Goal: Task Accomplishment & Management: Manage account settings

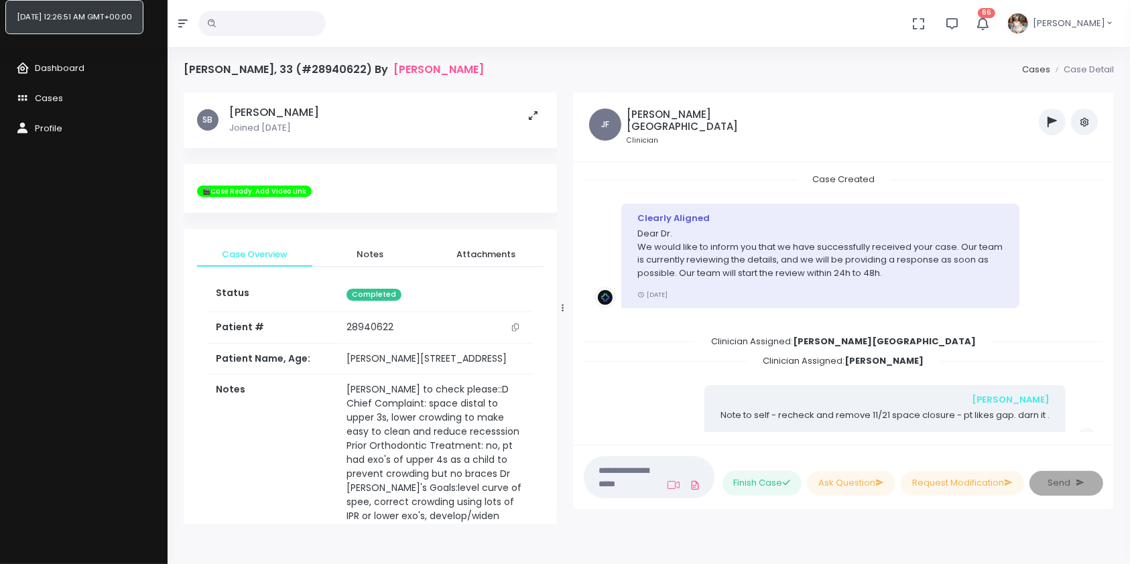
scroll to position [899, 0]
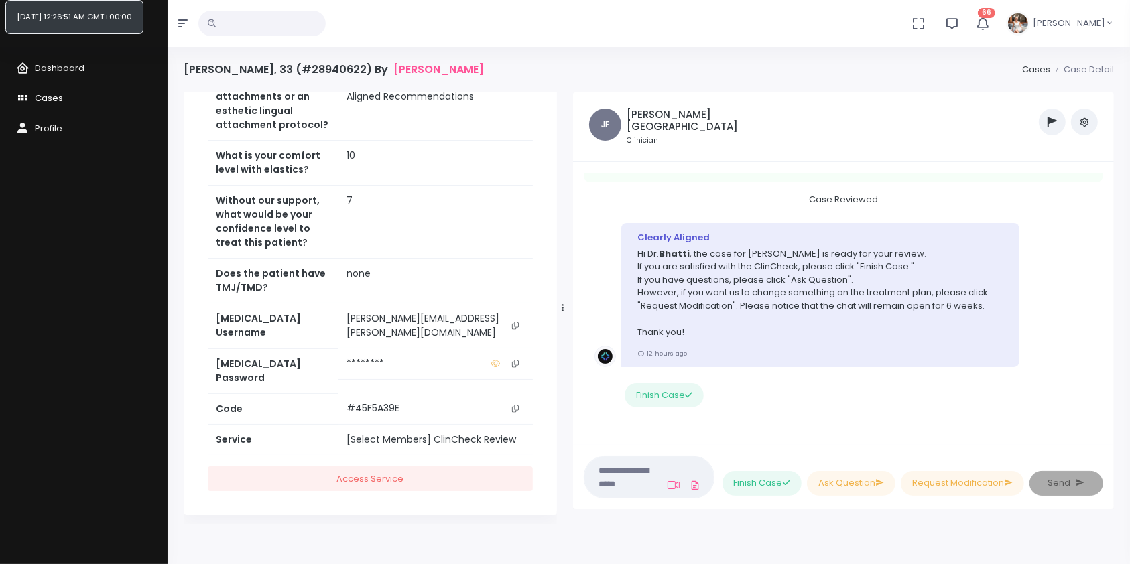
click at [47, 94] on span "Cases" at bounding box center [49, 98] width 28 height 13
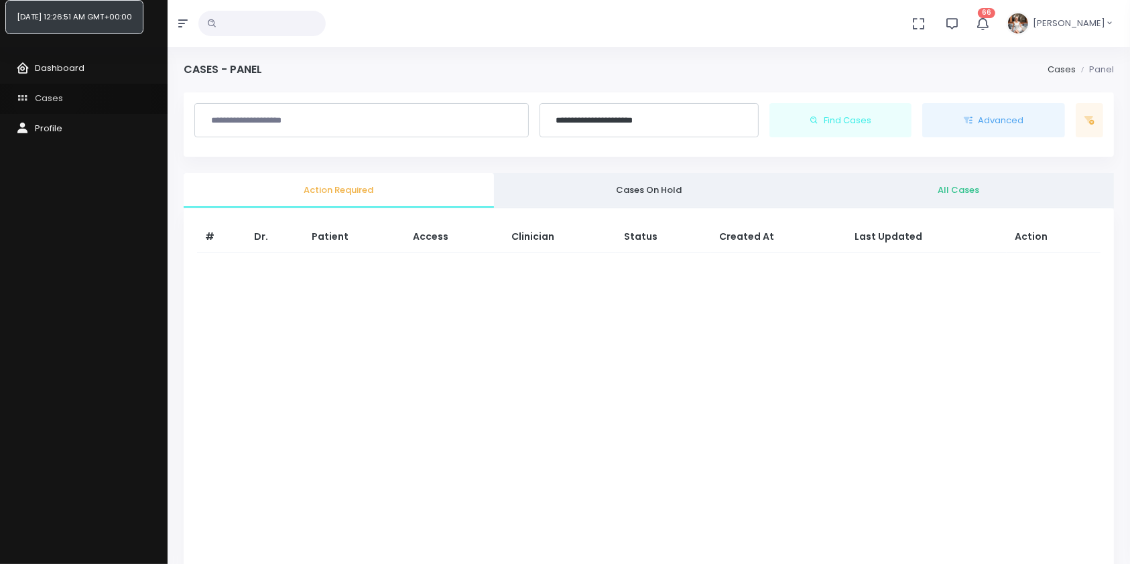
click at [52, 89] on link "Cases" at bounding box center [84, 99] width 168 height 30
click at [52, 101] on span "Cases" at bounding box center [49, 98] width 28 height 13
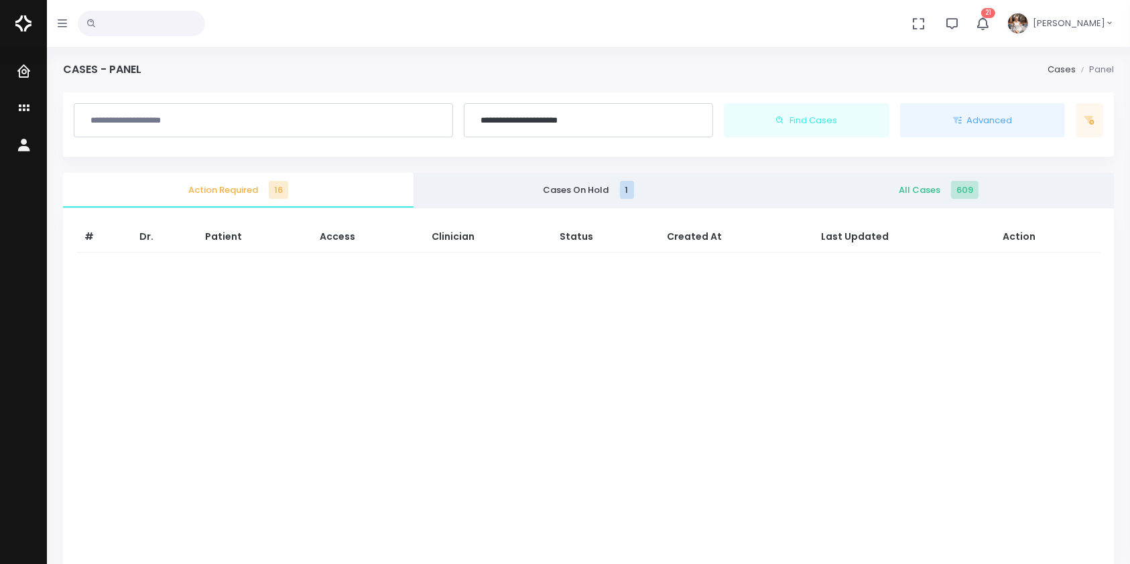
click at [268, 194] on span "Action Required 16" at bounding box center [238, 190] width 329 height 13
click at [13, 106] on link "Cases" at bounding box center [87, 109] width 174 height 37
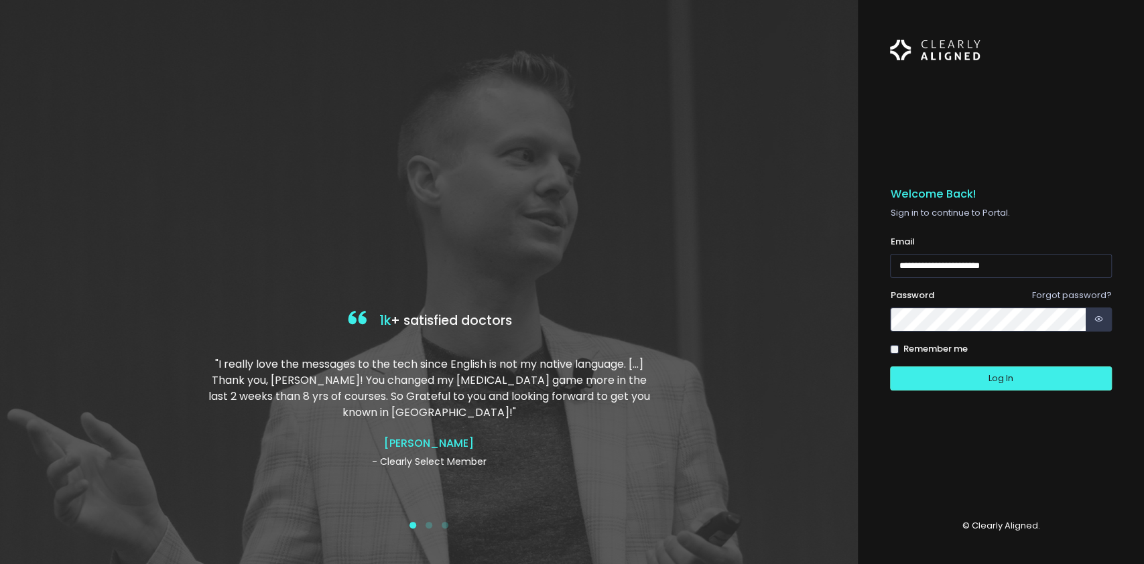
click at [993, 377] on div "Log In" at bounding box center [1001, 379] width 222 height 25
click at [903, 267] on input "**********" at bounding box center [1001, 266] width 222 height 25
type input "**********"
click at [939, 373] on button "Log In" at bounding box center [1001, 379] width 222 height 25
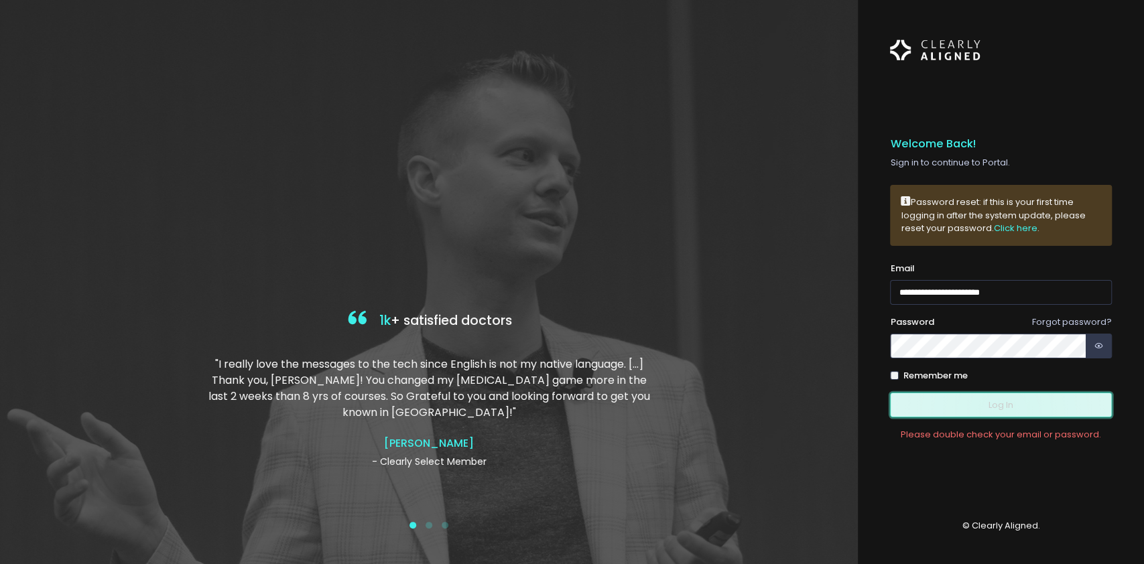
click at [1004, 412] on button "Log In" at bounding box center [1001, 405] width 222 height 25
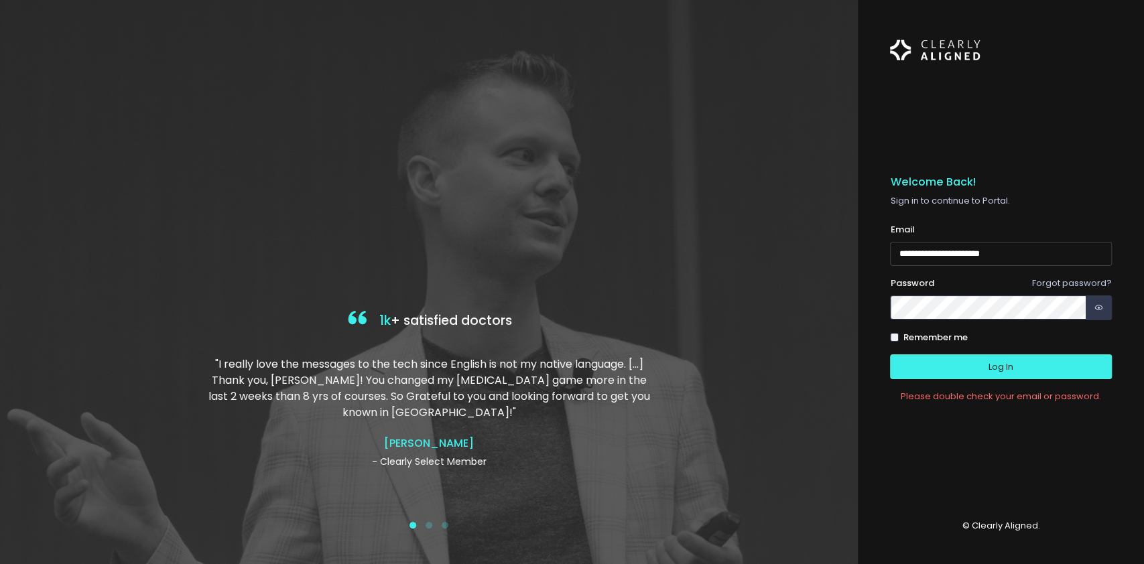
click at [900, 256] on input "**********" at bounding box center [1001, 254] width 222 height 25
click at [935, 368] on button "Log In" at bounding box center [1001, 367] width 222 height 25
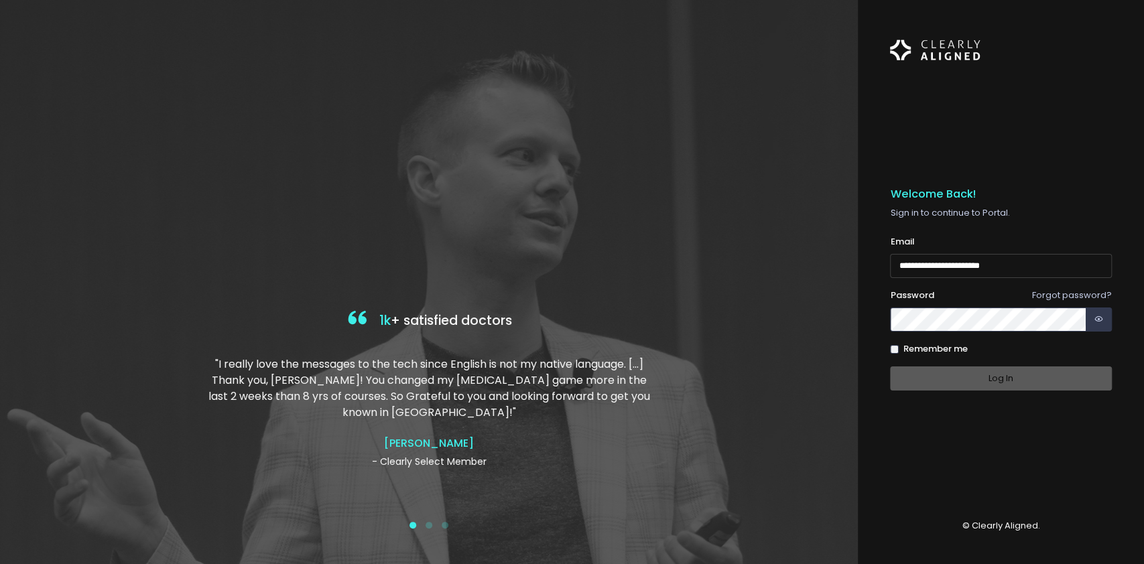
click at [901, 266] on input "**********" at bounding box center [1001, 266] width 222 height 25
click at [904, 267] on input "**********" at bounding box center [1001, 266] width 222 height 25
type input "**********"
click at [939, 389] on button "Log In" at bounding box center [1001, 379] width 222 height 25
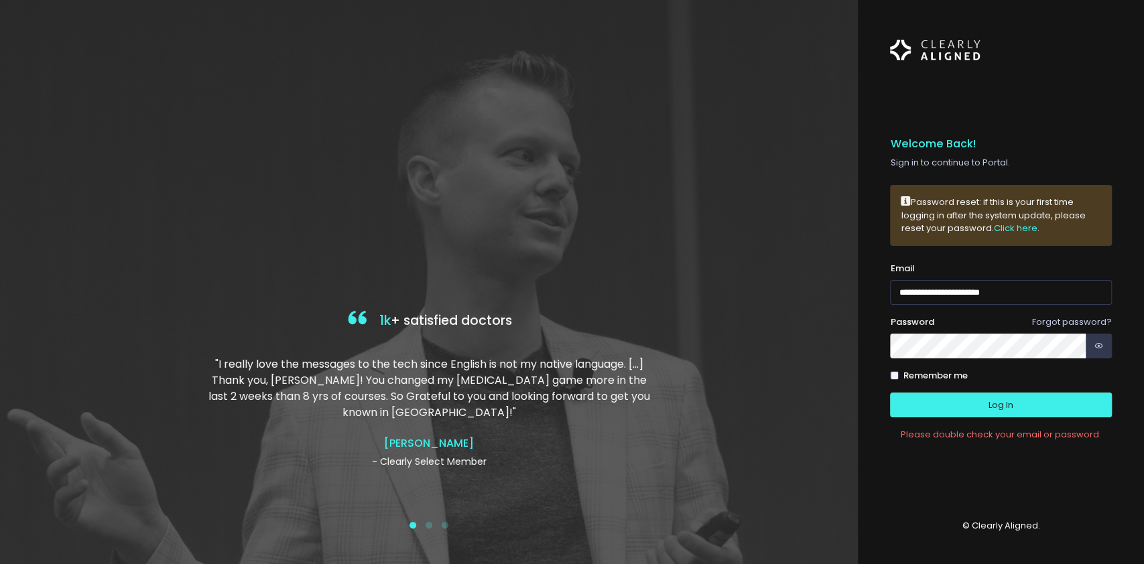
click at [857, 353] on div "**********" at bounding box center [572, 282] width 1144 height 564
click at [1095, 346] on icon "button" at bounding box center [1099, 346] width 9 height 13
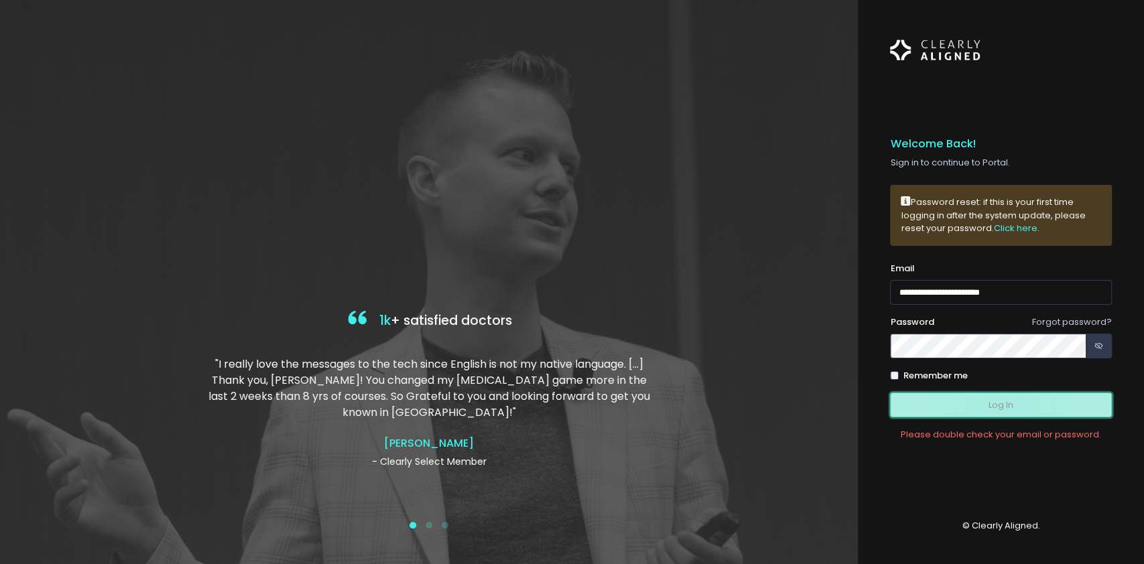
click at [1003, 404] on button "Log In" at bounding box center [1001, 405] width 222 height 25
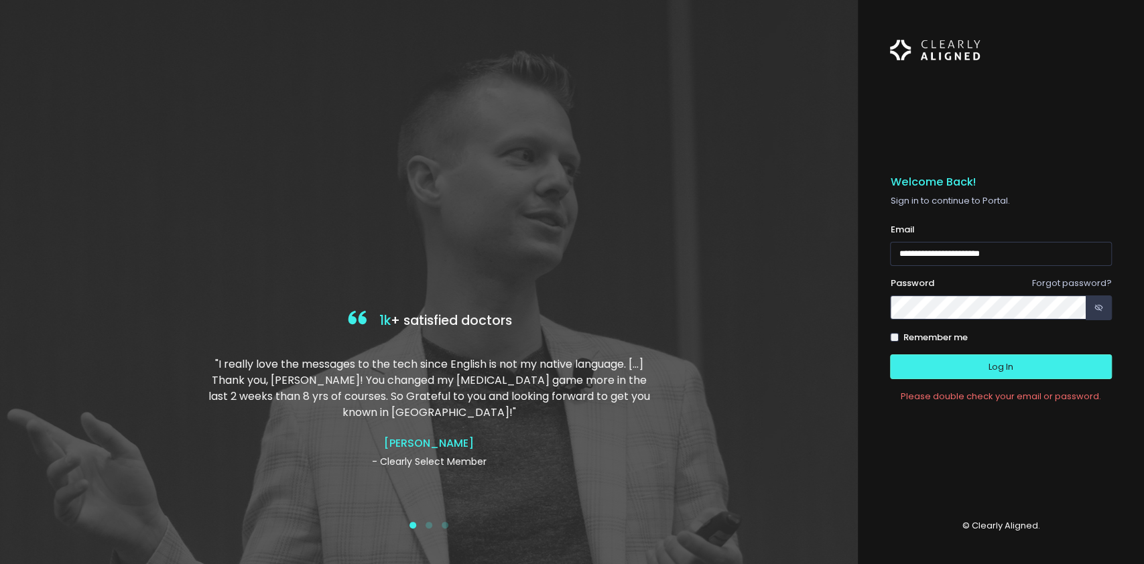
click at [1065, 280] on link "Forgot password?" at bounding box center [1072, 283] width 80 height 13
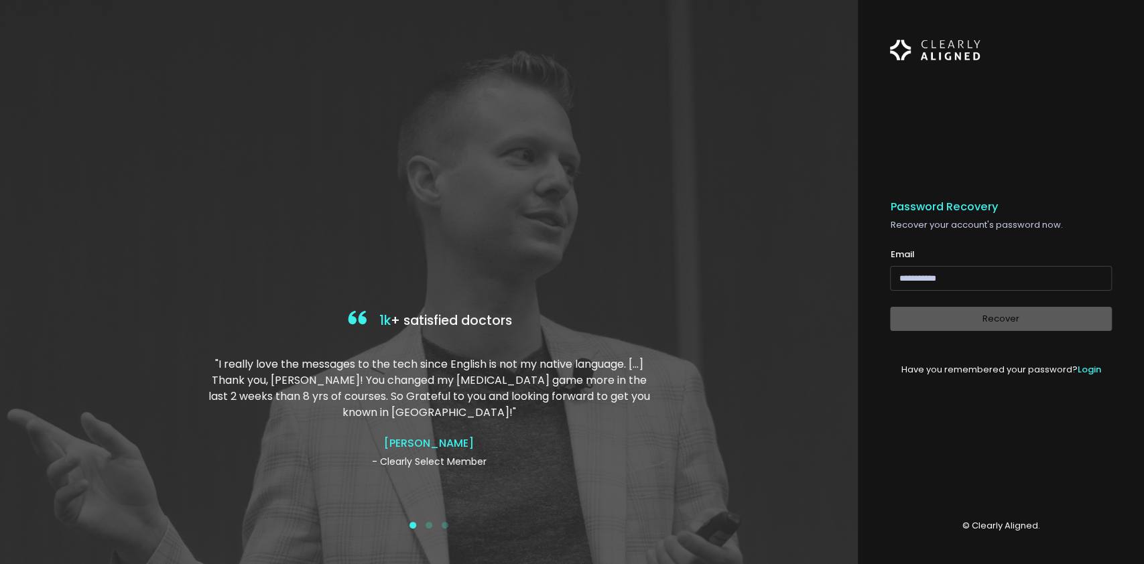
click at [1007, 282] on input "email" at bounding box center [1001, 278] width 222 height 25
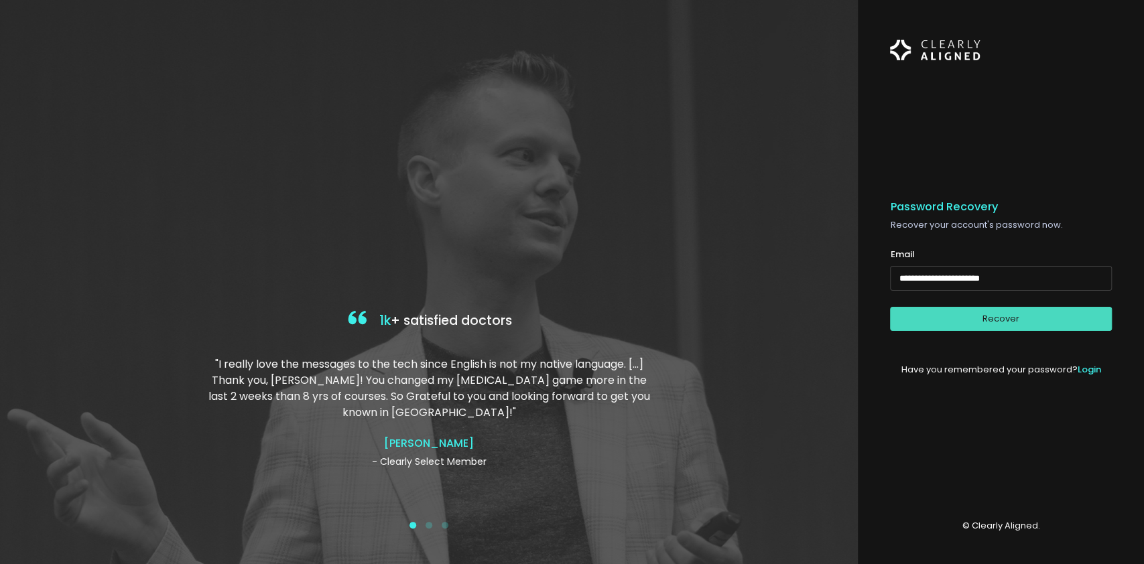
type input "**********"
click at [1011, 319] on button "Recover" at bounding box center [1001, 319] width 222 height 25
click at [1007, 324] on button "Recover" at bounding box center [1001, 319] width 222 height 25
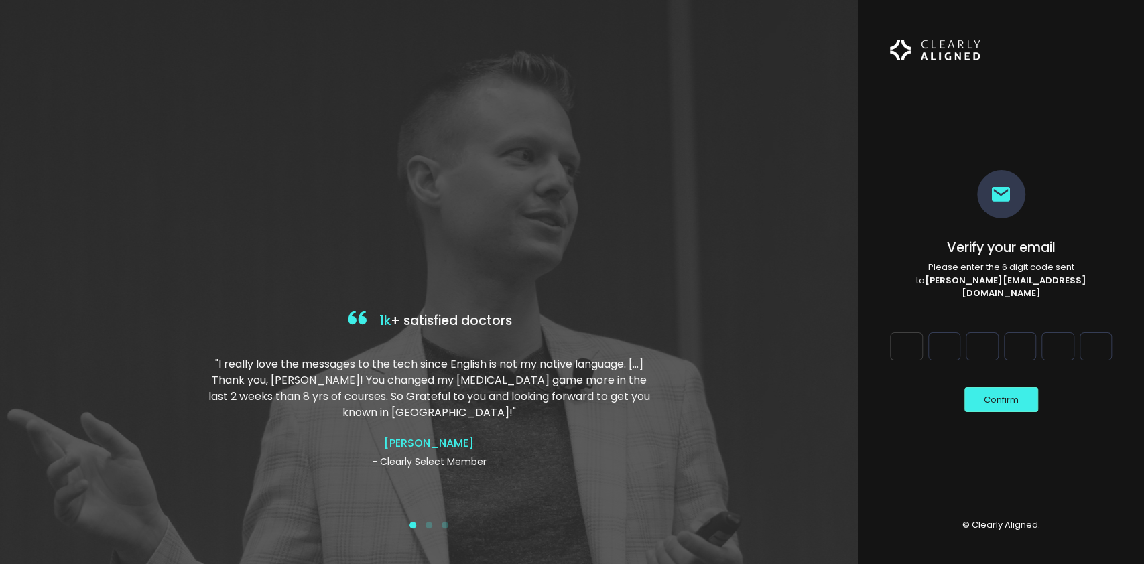
click at [916, 346] on input "Digit 1" at bounding box center [906, 347] width 32 height 28
type input "*"
click at [934, 337] on input "Digit 2" at bounding box center [945, 347] width 32 height 28
type input "*"
click at [987, 335] on input "Digit 3" at bounding box center [982, 347] width 32 height 28
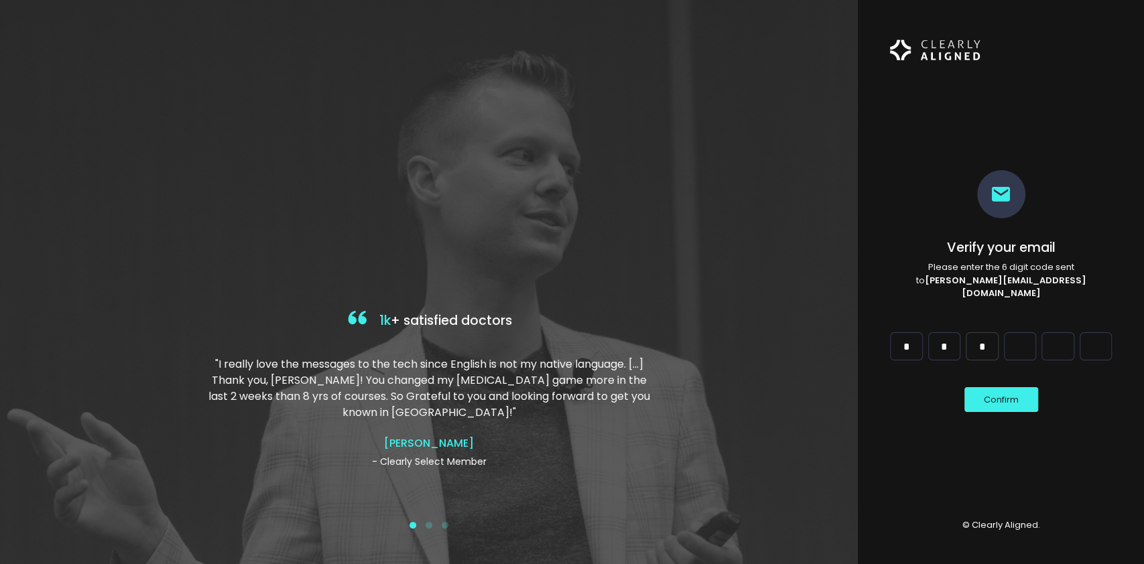
type input "*"
click at [1020, 335] on input "Digit 4" at bounding box center [1020, 347] width 32 height 28
type input "*"
click at [1037, 338] on div "Digit 4 *" at bounding box center [1021, 352] width 38 height 39
click at [1048, 339] on input "Digit 5" at bounding box center [1058, 347] width 32 height 28
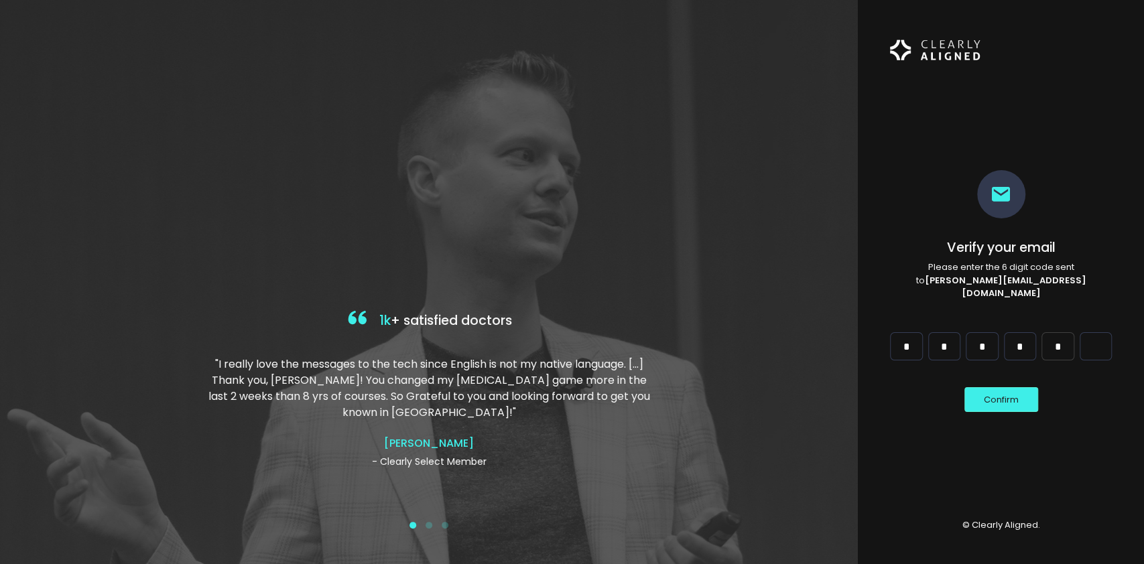
type input "*"
click at [1097, 339] on input "Digit 6" at bounding box center [1096, 347] width 32 height 28
type input "*"
click at [1012, 392] on button "Confirm" at bounding box center [1002, 400] width 74 height 25
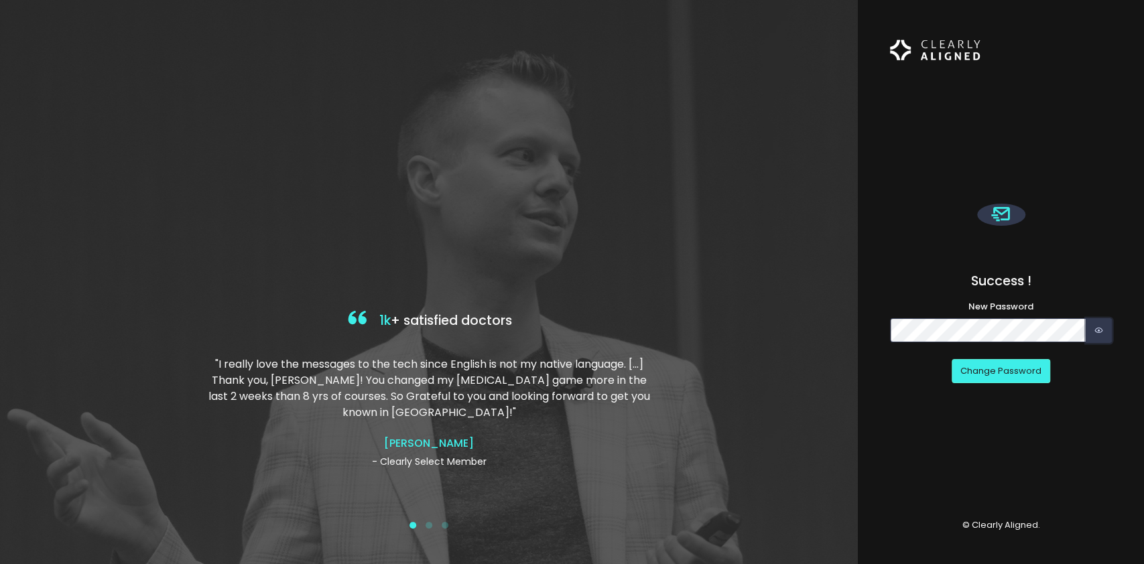
click at [1104, 327] on button "button" at bounding box center [1099, 330] width 26 height 25
click at [995, 376] on button "Change Password" at bounding box center [1001, 371] width 99 height 25
click at [1006, 371] on button "Change Password" at bounding box center [1001, 371] width 99 height 25
click at [1019, 212] on div at bounding box center [1001, 215] width 48 height 22
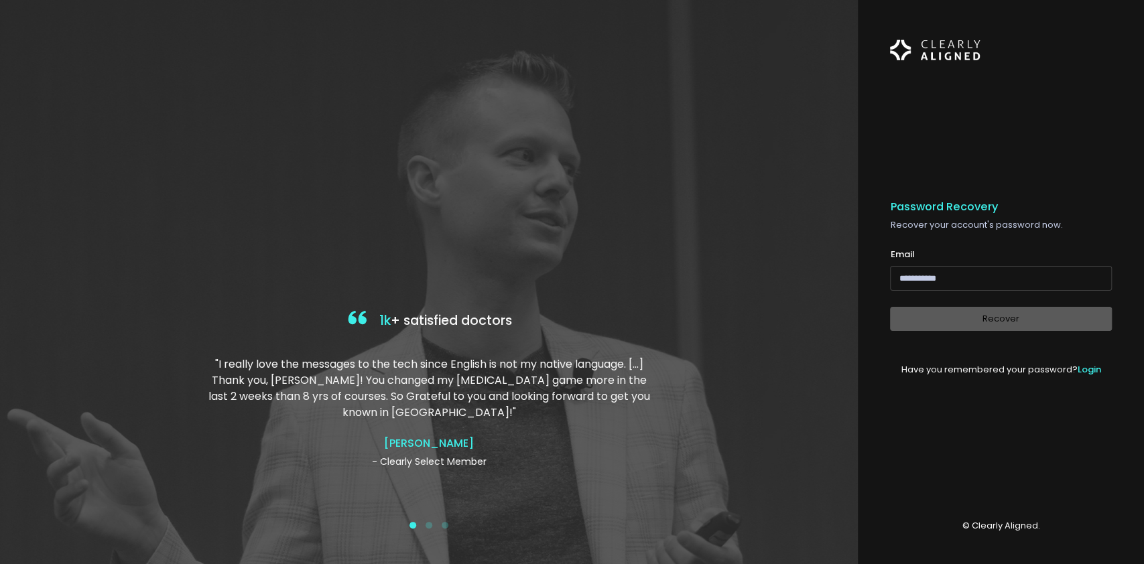
click at [926, 280] on input "email" at bounding box center [1001, 278] width 222 height 25
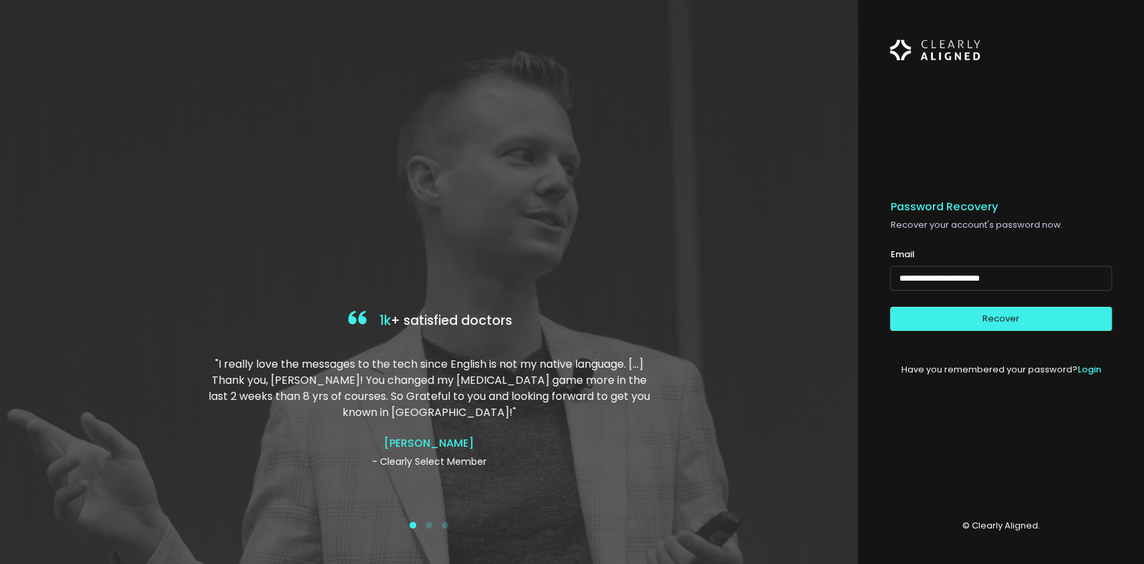
type input "**********"
click at [344, 135] on div at bounding box center [429, 282] width 858 height 564
click at [987, 319] on button "Recover" at bounding box center [1001, 319] width 222 height 25
click at [1093, 371] on link "Login" at bounding box center [1089, 369] width 23 height 13
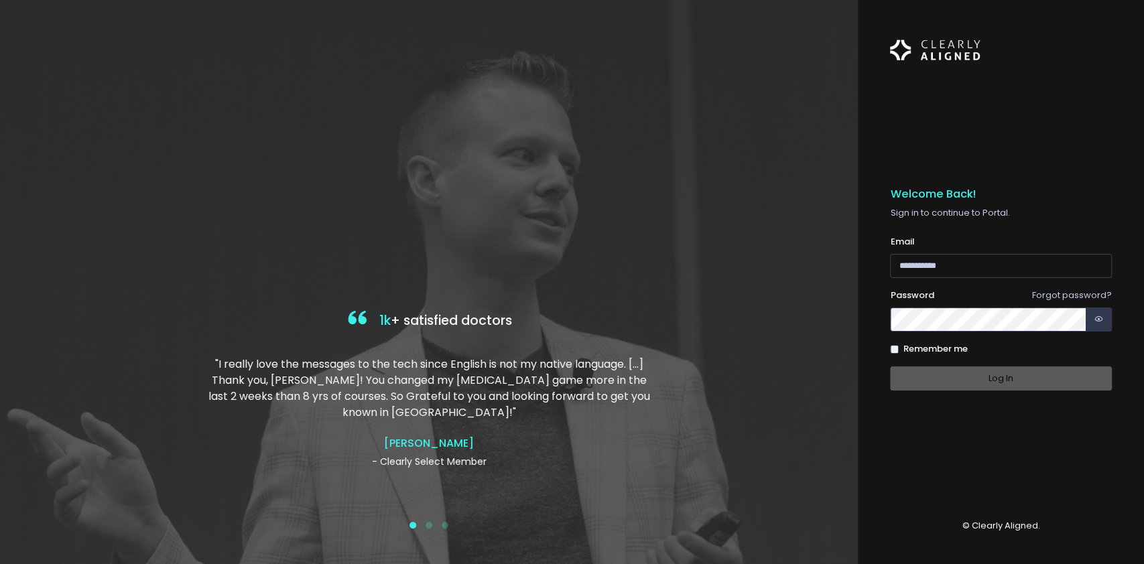
type input "**********"
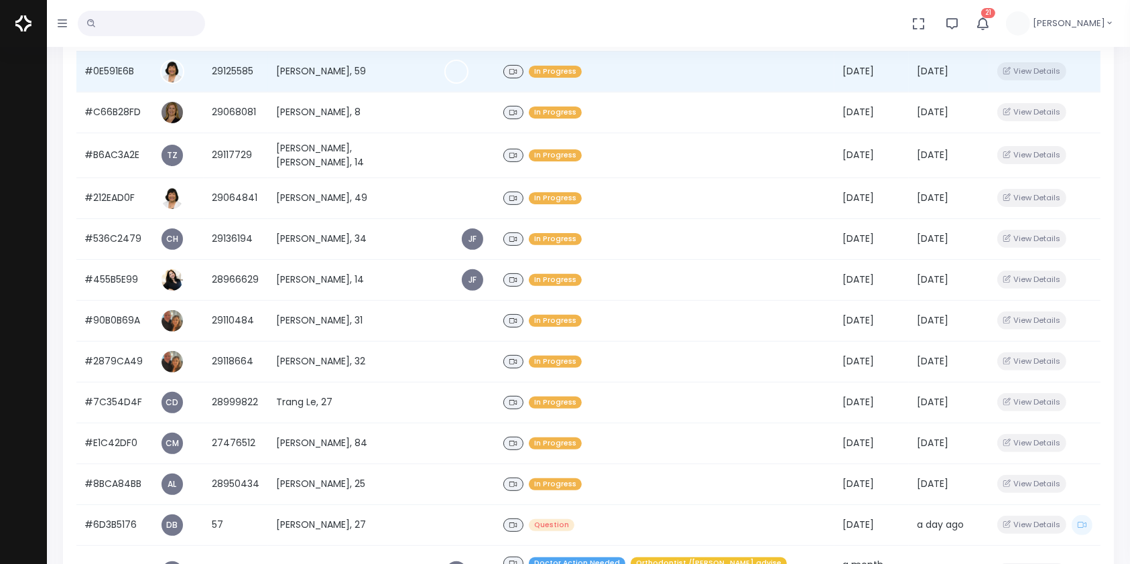
scroll to position [578, 0]
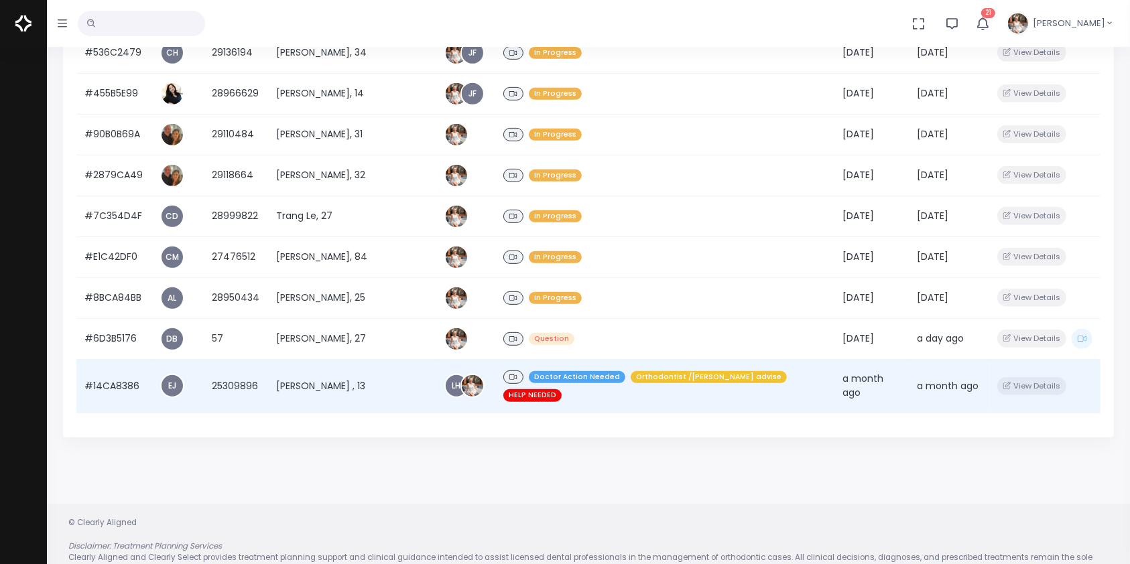
click at [121, 359] on td "#14CA8386" at bounding box center [114, 386] width 76 height 54
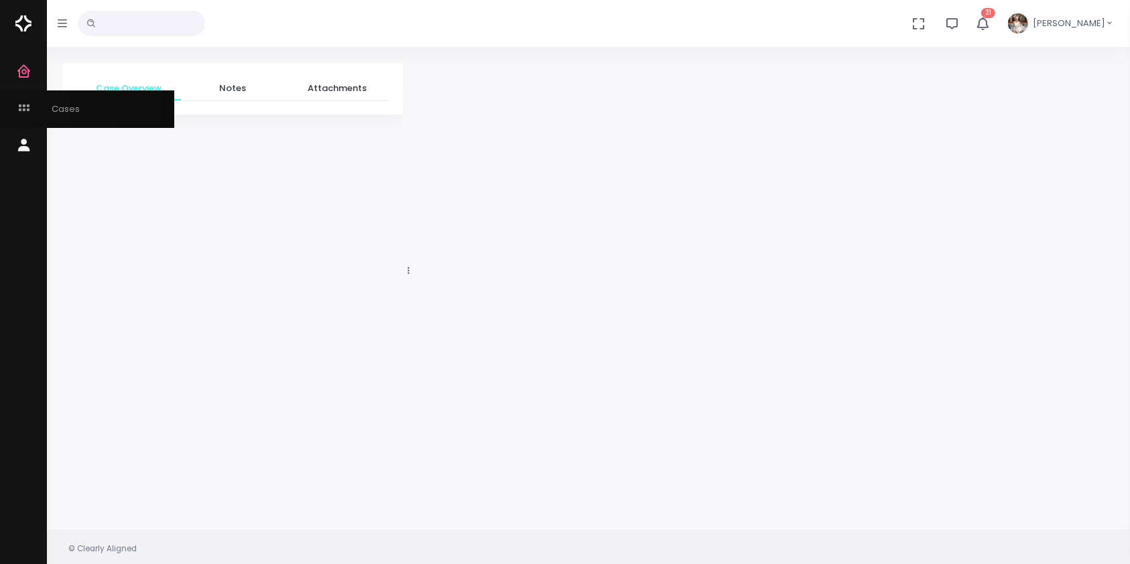
click at [16, 99] on link "Cases" at bounding box center [87, 109] width 174 height 37
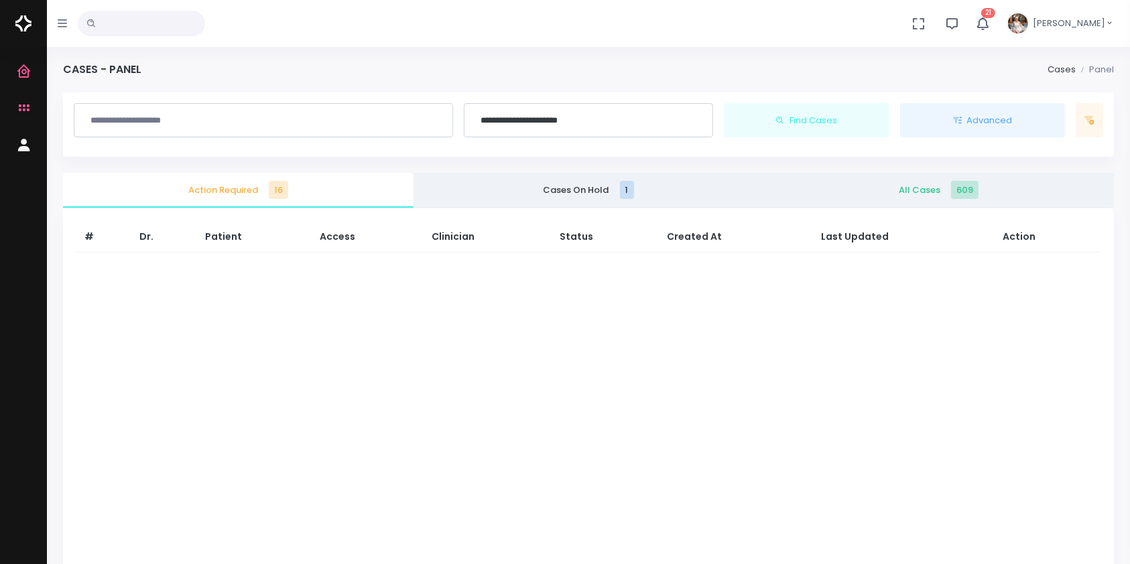
click at [217, 194] on span "Action Required 16" at bounding box center [238, 190] width 329 height 13
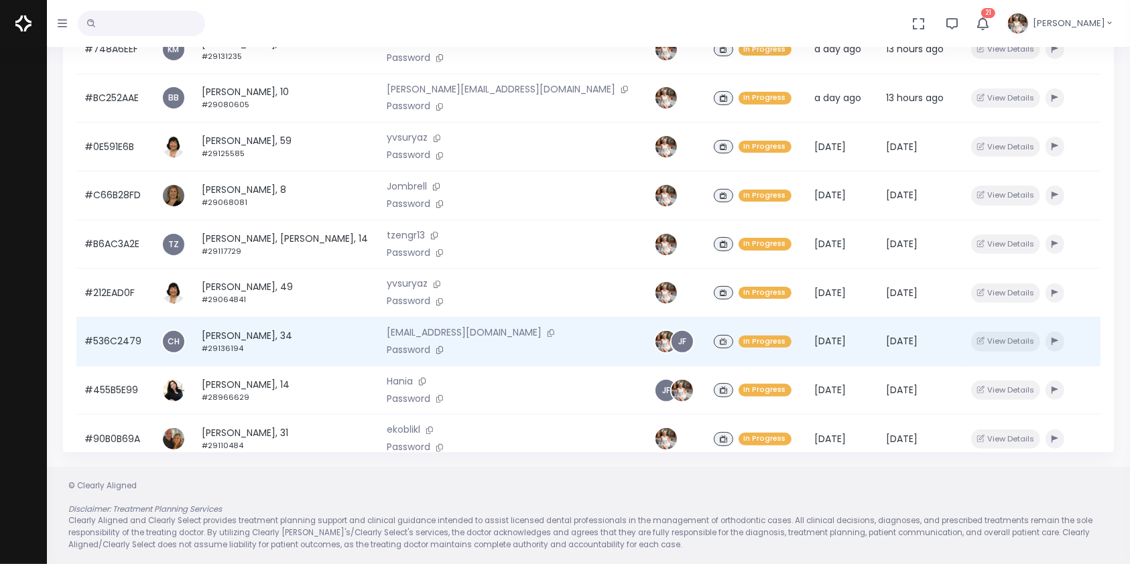
scroll to position [302, 0]
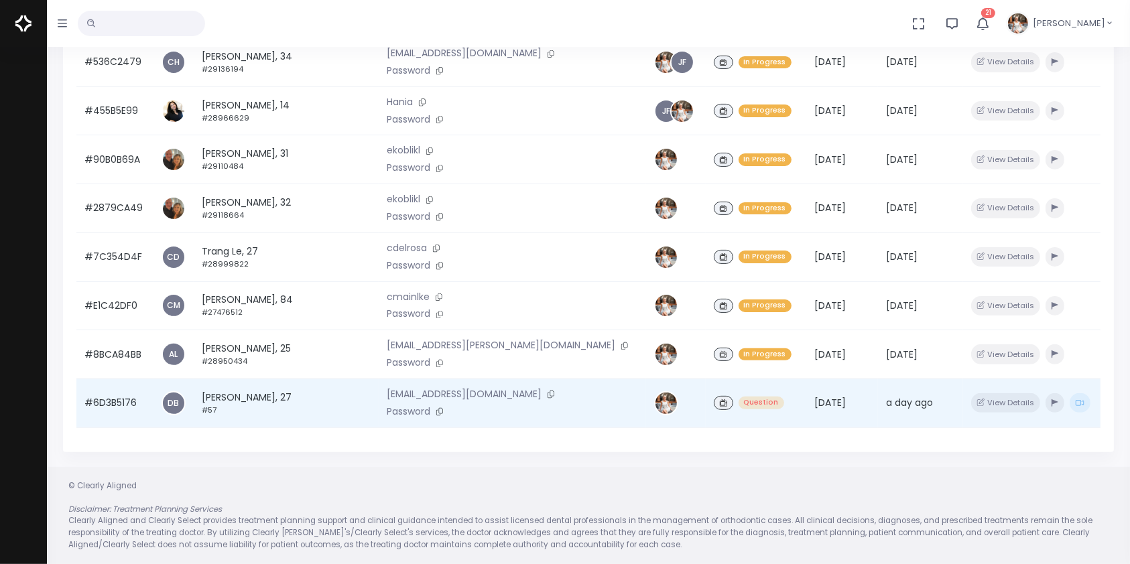
click at [117, 408] on td "#6D3B5176" at bounding box center [114, 403] width 77 height 49
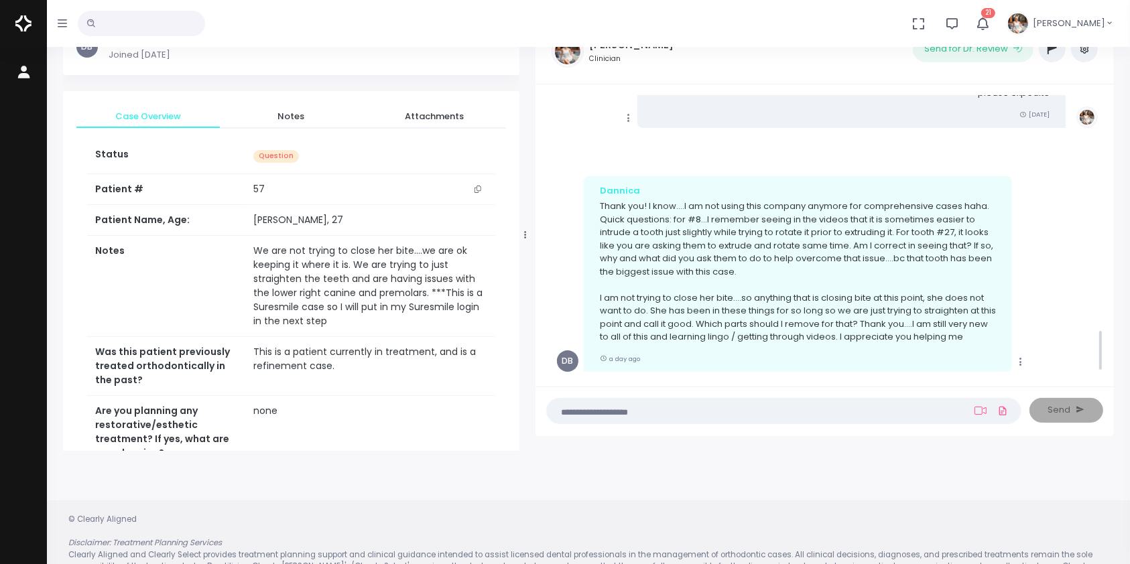
scroll to position [1563, 0]
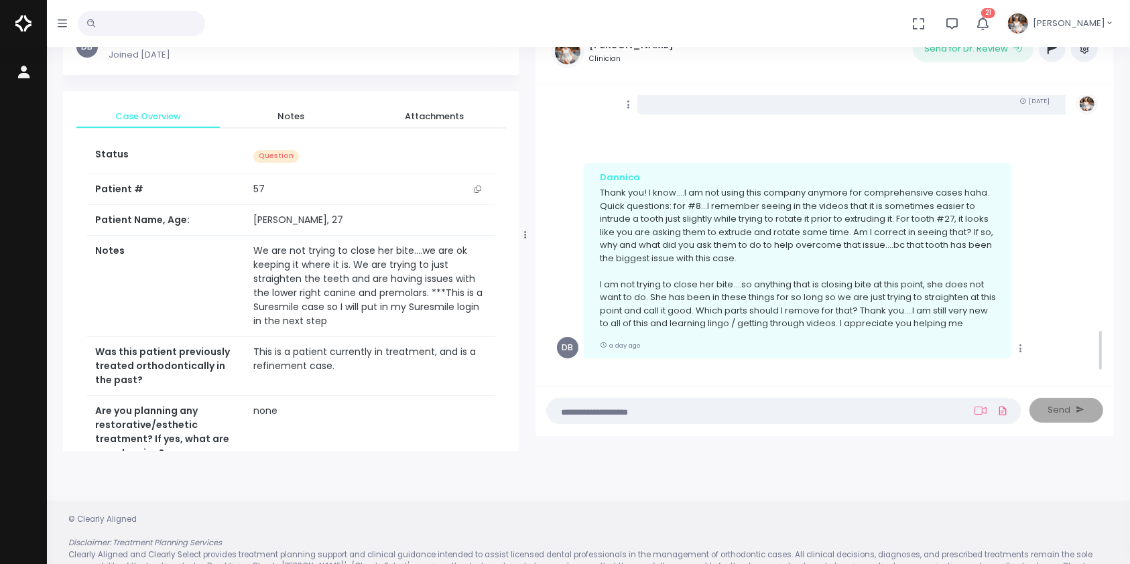
drag, startPoint x: 409, startPoint y: 233, endPoint x: 526, endPoint y: 219, distance: 118.1
click at [526, 219] on div at bounding box center [525, 234] width 7 height 423
click at [638, 412] on textarea at bounding box center [758, 411] width 406 height 15
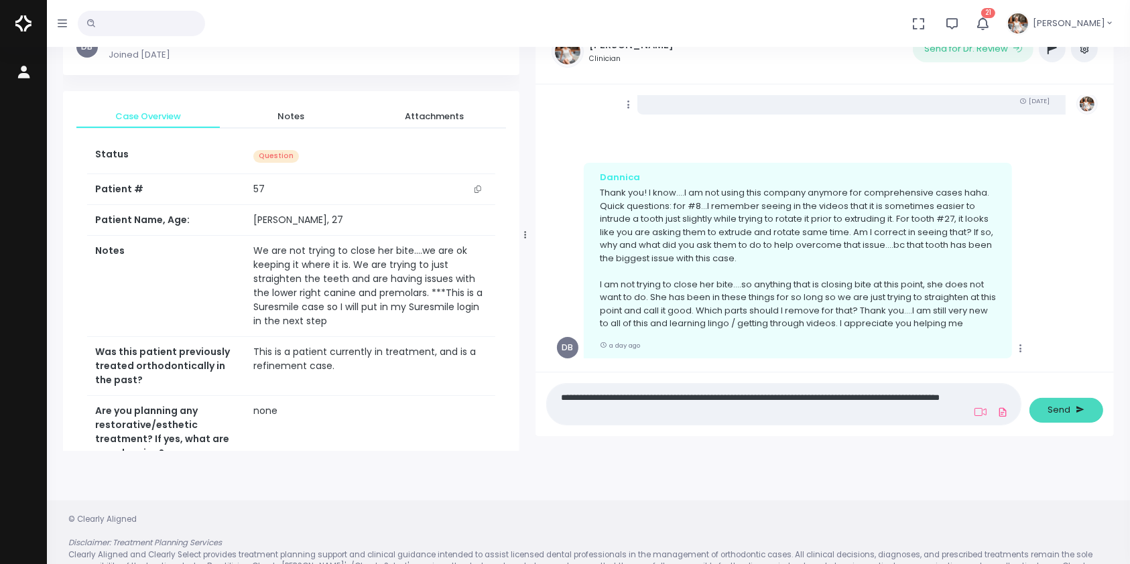
type textarea "**********"
click at [1057, 411] on span "Send" at bounding box center [1060, 410] width 23 height 13
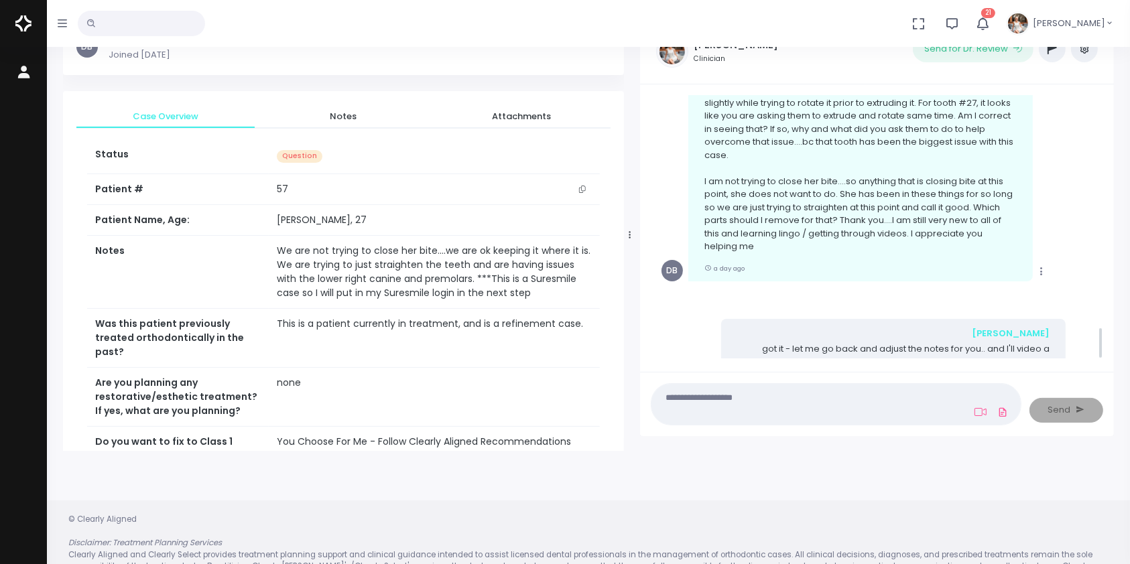
scroll to position [1889, 0]
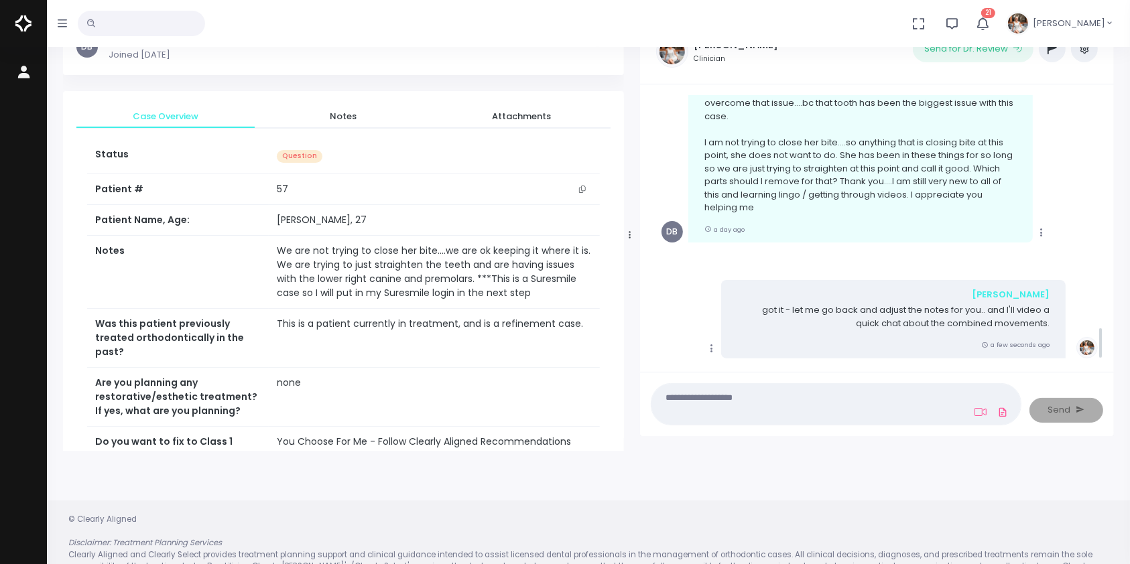
drag, startPoint x: 526, startPoint y: 235, endPoint x: 632, endPoint y: 232, distance: 106.6
click at [631, 232] on icon at bounding box center [630, 235] width 2 height 9
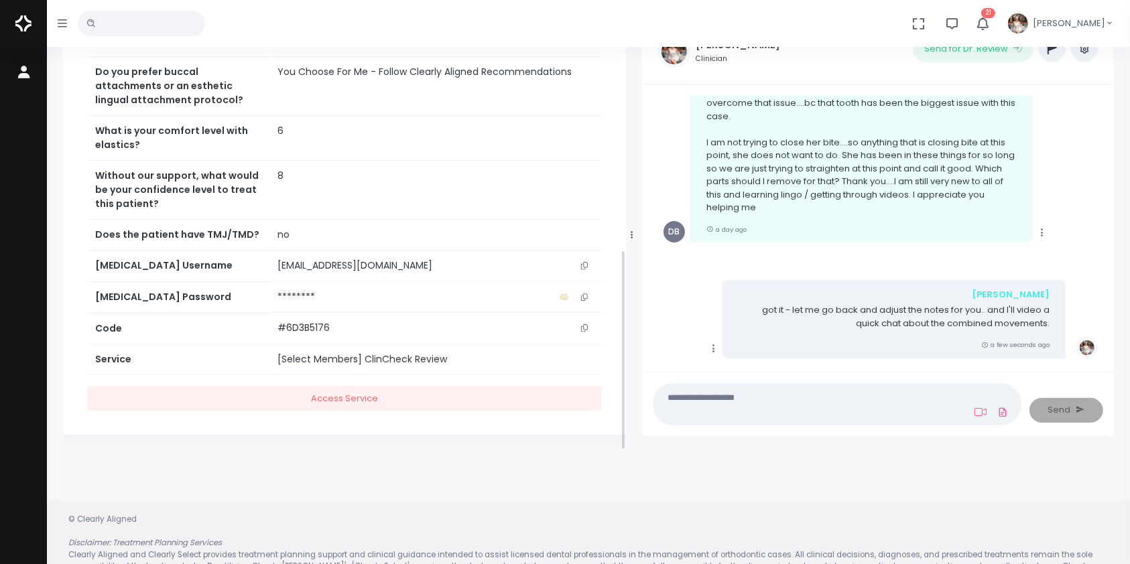
scroll to position [496, 0]
click at [583, 262] on icon "scrollable content" at bounding box center [584, 265] width 7 height 7
